Goal: Information Seeking & Learning: Understand process/instructions

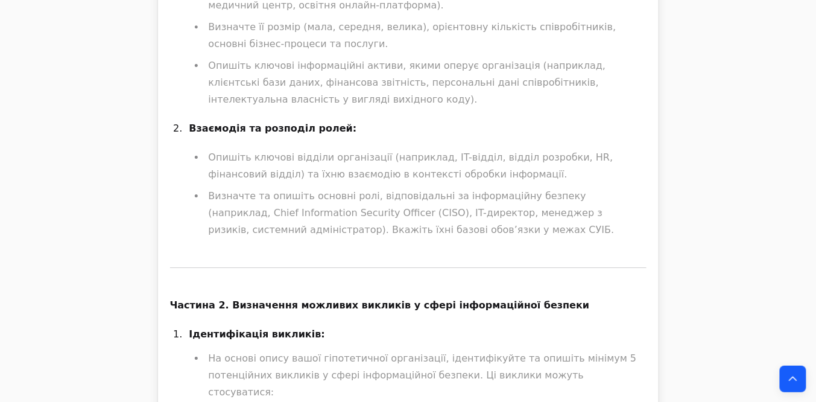
scroll to position [1158, 0]
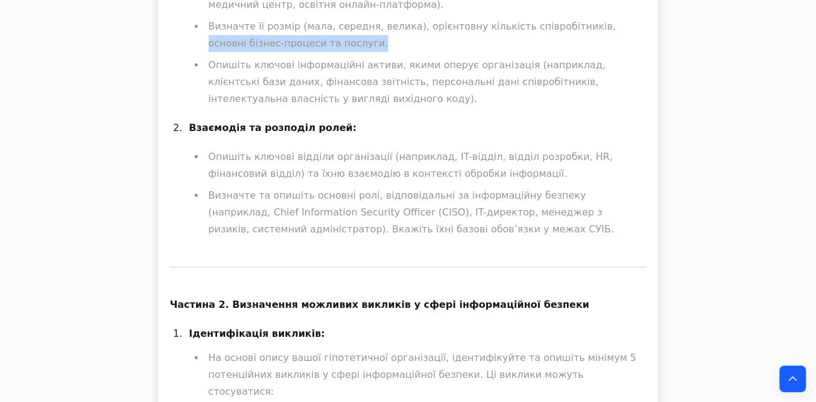
drag, startPoint x: 288, startPoint y: 57, endPoint x: 562, endPoint y: 40, distance: 274.4
click at [562, 40] on li "Визначте її розмір (мала, середня, велика), орієнтовну кількість співробітників…" at bounding box center [426, 35] width 442 height 34
copy li "основні бізнес-процеси та послуги."
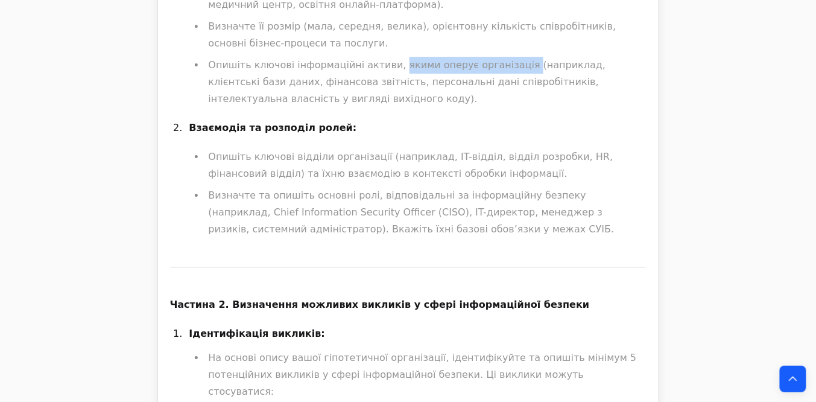
drag, startPoint x: 382, startPoint y: 77, endPoint x: 499, endPoint y: 78, distance: 117.0
click at [499, 78] on li "Опишіть ключові інформаційні активи, якими оперує організація (наприклад, клієн…" at bounding box center [426, 82] width 442 height 51
copy li "якими оперує організація"
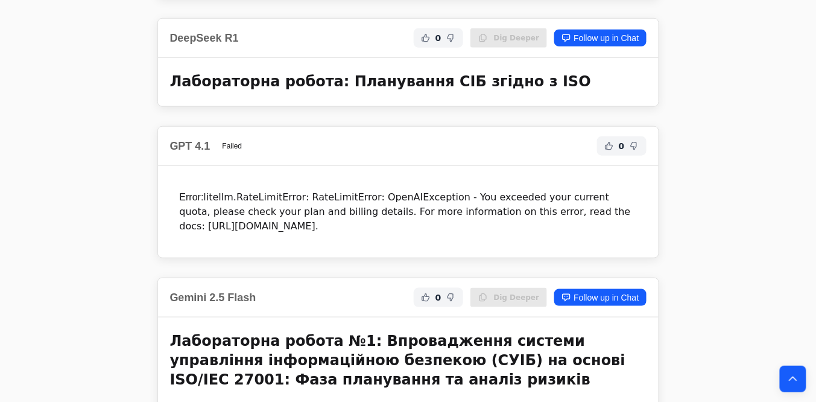
scroll to position [9748, 0]
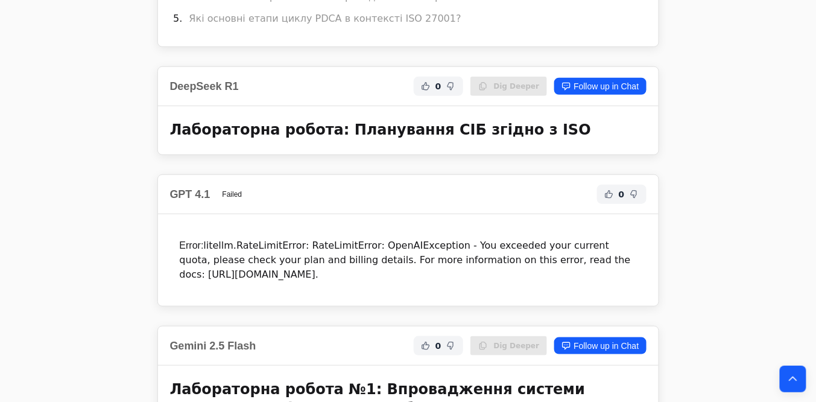
drag, startPoint x: 483, startPoint y: 233, endPoint x: 168, endPoint y: 65, distance: 356.7
copy div "LOR/IPS 93139 – do sitametcons adipisci, el seddoeiu tempor in utlaboree, dolor…"
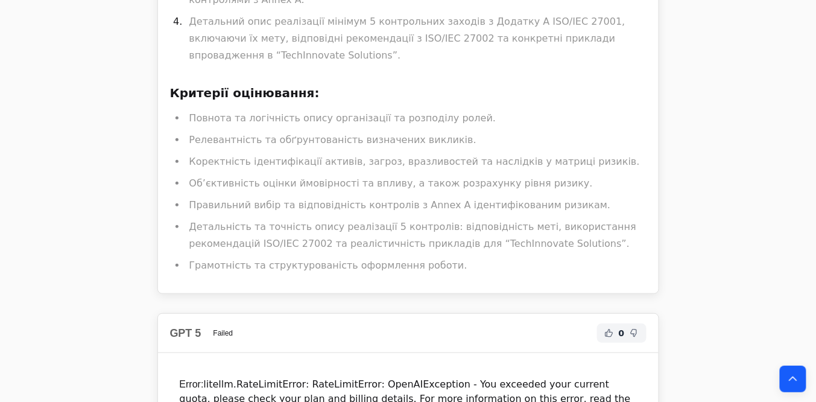
scroll to position [13705, 0]
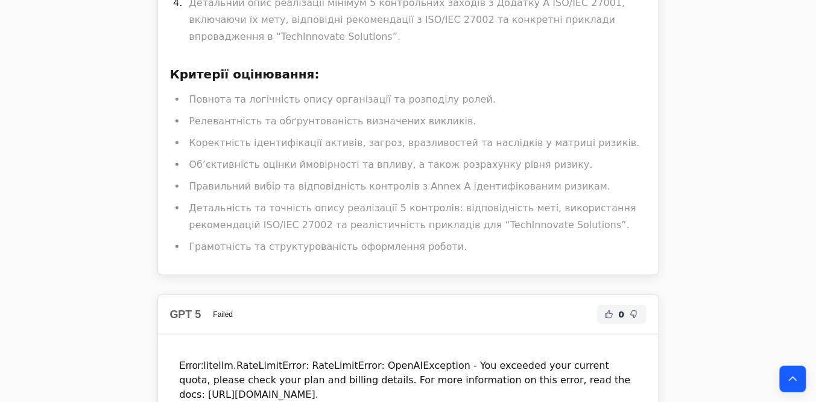
drag, startPoint x: 177, startPoint y: 206, endPoint x: 337, endPoint y: 203, distance: 159.9
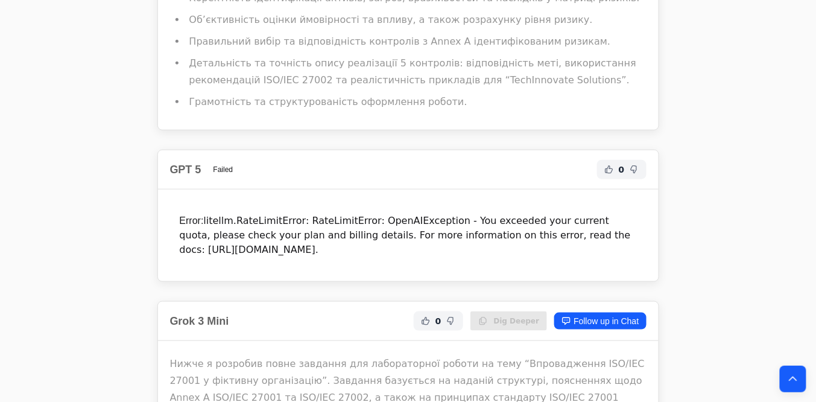
scroll to position [13898, 0]
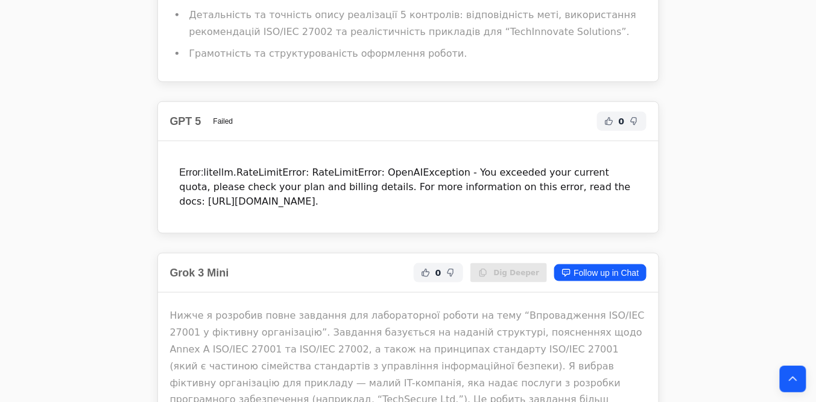
copy strong "Принцип PDCA (Plan-Do-Check-Act)"
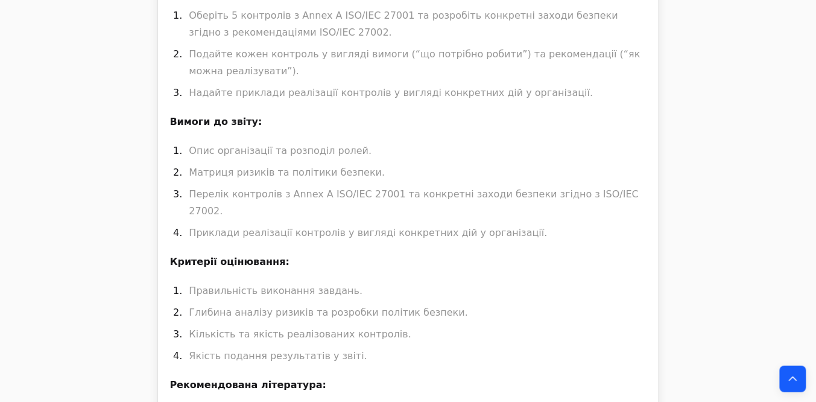
scroll to position [21088, 0]
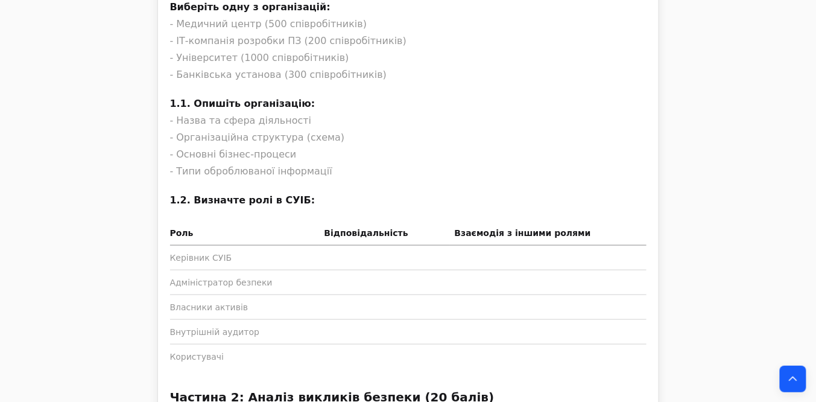
scroll to position [22054, 0]
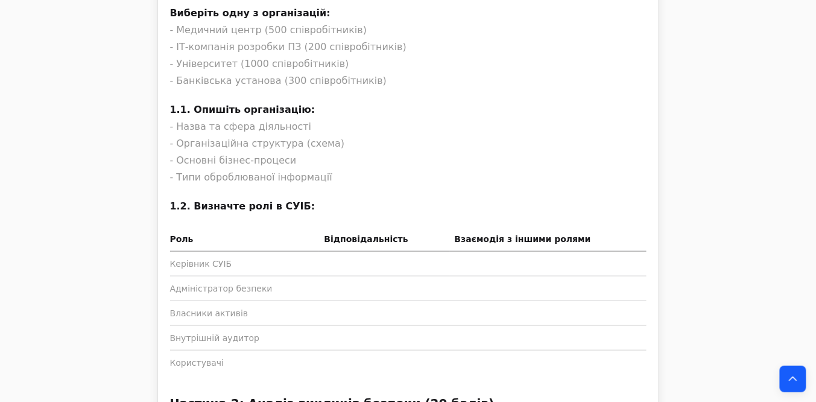
drag, startPoint x: 308, startPoint y: 197, endPoint x: 165, endPoint y: 122, distance: 161.3
drag, startPoint x: 306, startPoint y: 197, endPoint x: 157, endPoint y: 118, distance: 168.7
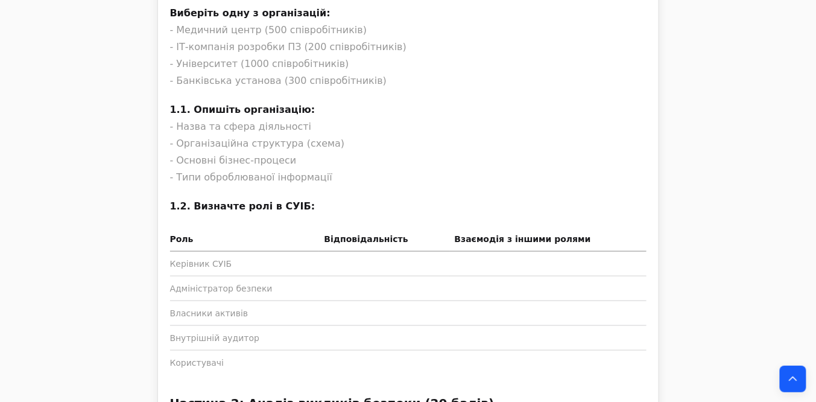
drag, startPoint x: 324, startPoint y: 208, endPoint x: 130, endPoint y: 132, distance: 208.0
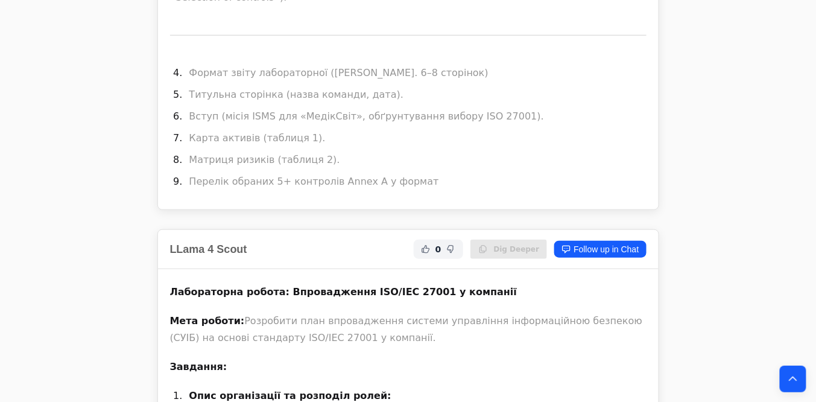
scroll to position [34263, 0]
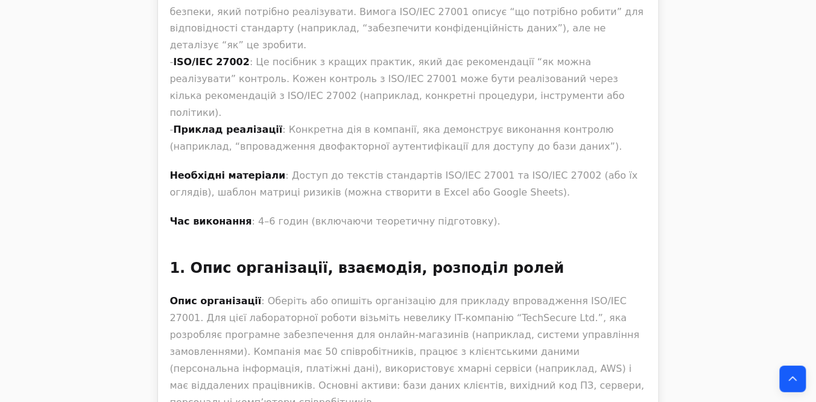
scroll to position [36096, 0]
